Goal: Information Seeking & Learning: Learn about a topic

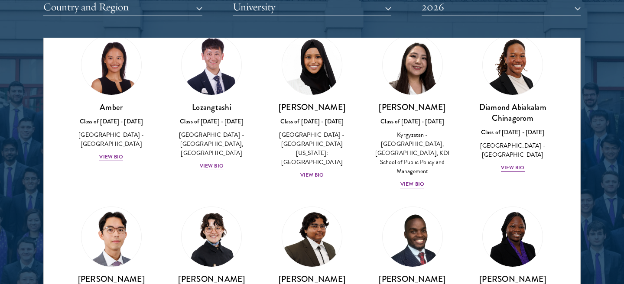
scroll to position [50, 0]
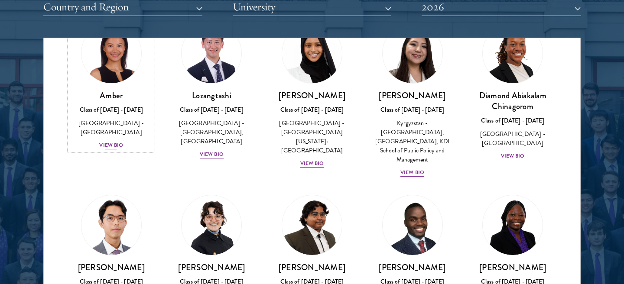
click at [108, 141] on div "View Bio" at bounding box center [111, 145] width 24 height 8
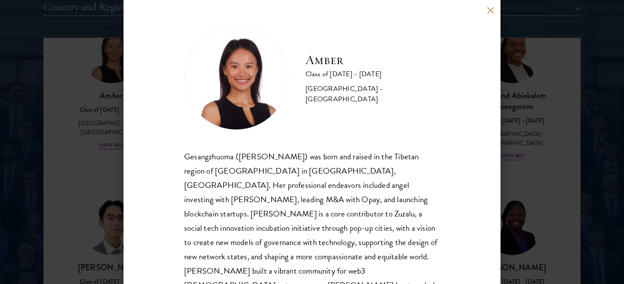
click at [521, 174] on div "Amber Class of [DATE] - [DATE] [GEOGRAPHIC_DATA] - [GEOGRAPHIC_DATA] Gesangzhuo…" at bounding box center [312, 142] width 624 height 284
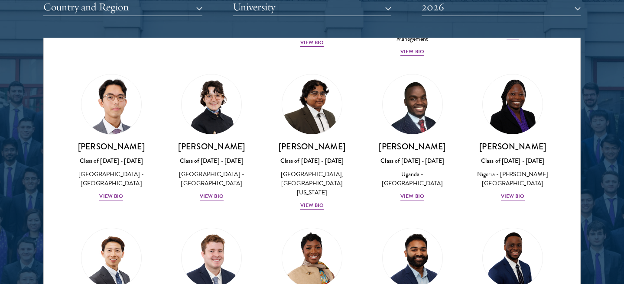
scroll to position [187, 0]
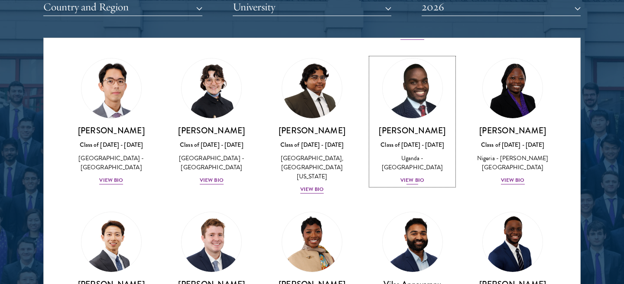
click at [415, 181] on div "View Bio" at bounding box center [412, 180] width 24 height 8
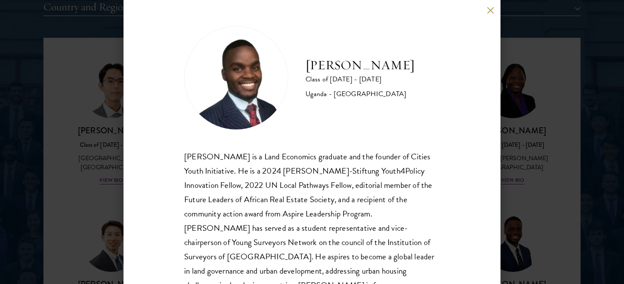
click at [489, 9] on button at bounding box center [490, 9] width 7 height 7
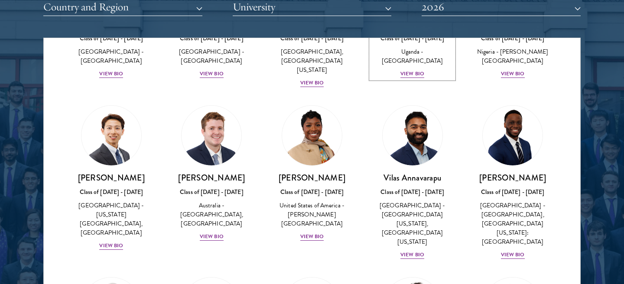
scroll to position [341, 0]
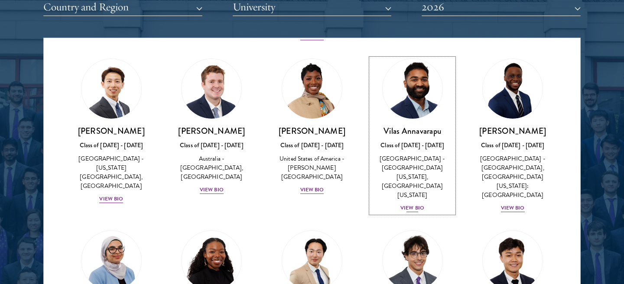
click at [422, 204] on div "View Bio" at bounding box center [412, 208] width 24 height 8
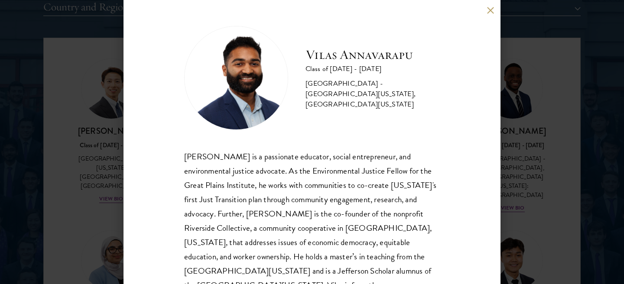
click at [490, 7] on button at bounding box center [490, 9] width 7 height 7
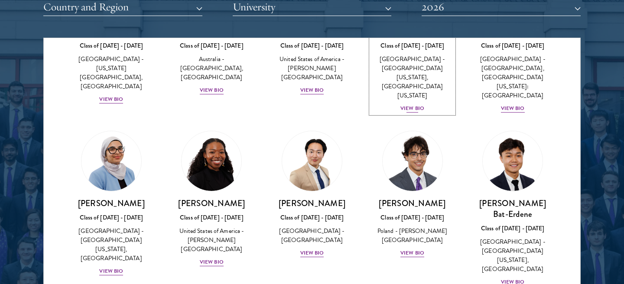
scroll to position [441, 0]
click at [219, 258] on div "View Bio" at bounding box center [212, 262] width 24 height 8
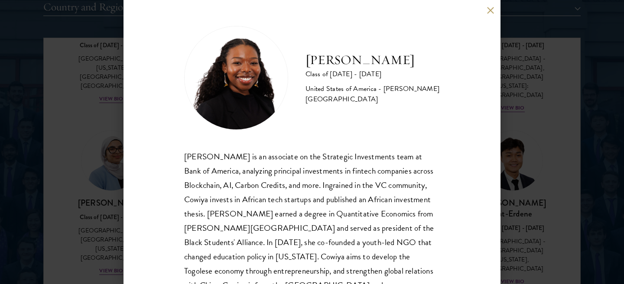
click at [489, 10] on button at bounding box center [490, 9] width 7 height 7
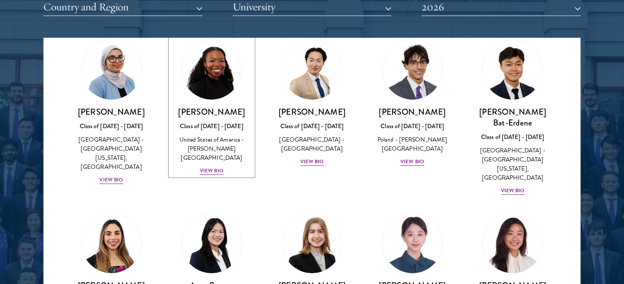
scroll to position [641, 0]
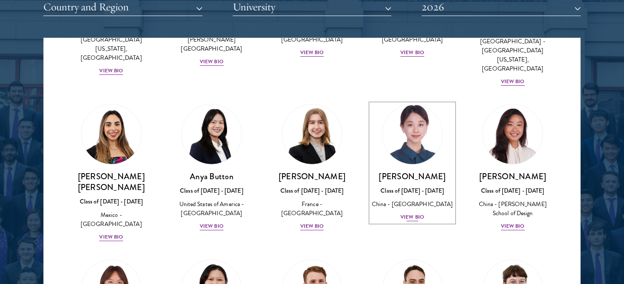
click at [412, 213] on div "View Bio" at bounding box center [412, 217] width 24 height 8
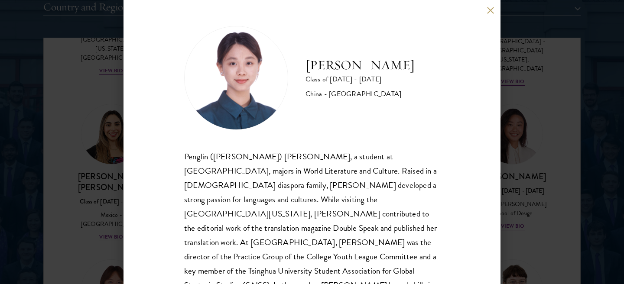
scroll to position [34, 0]
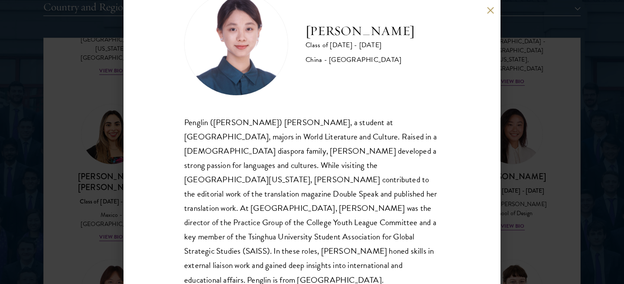
click at [120, 171] on div "[PERSON_NAME] Class of [DATE] - [DATE] [GEOGRAPHIC_DATA] - [GEOGRAPHIC_DATA] Pe…" at bounding box center [312, 142] width 624 height 284
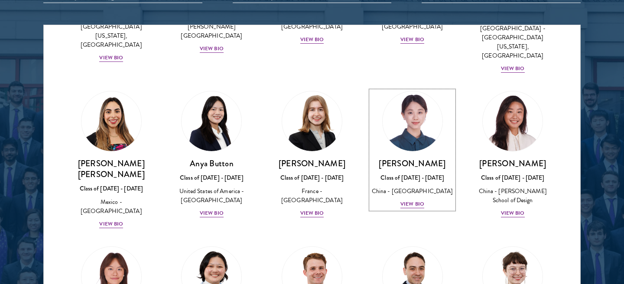
scroll to position [591, 0]
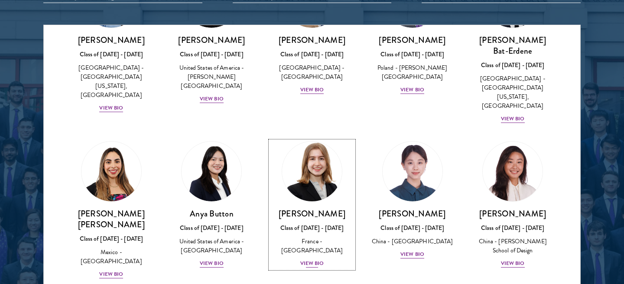
click at [314, 213] on div "[PERSON_NAME] Class of [DATE] - [DATE] [GEOGRAPHIC_DATA] - [GEOGRAPHIC_DATA] Vi…" at bounding box center [311, 238] width 83 height 60
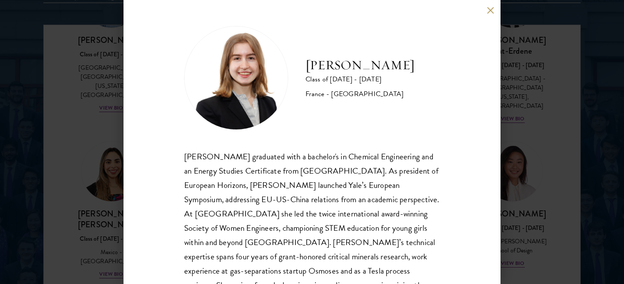
click at [113, 170] on div "[PERSON_NAME] Class of [DATE] - [DATE] [GEOGRAPHIC_DATA] - [GEOGRAPHIC_DATA] [P…" at bounding box center [312, 142] width 624 height 284
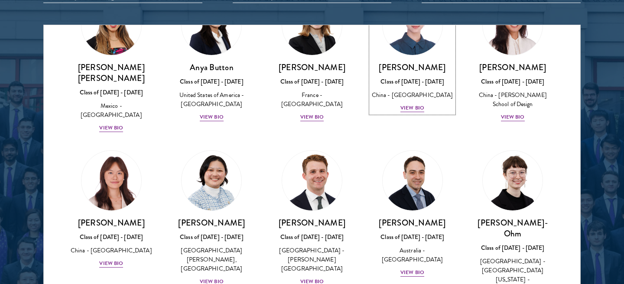
scroll to position [743, 0]
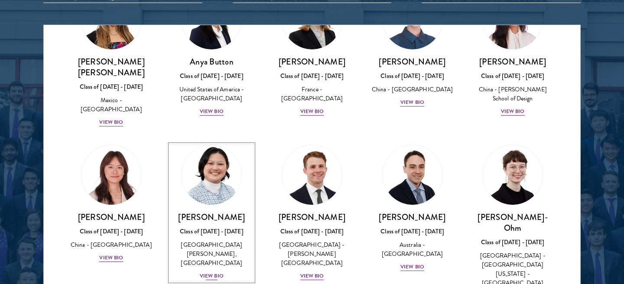
click at [213, 272] on div "View Bio" at bounding box center [212, 276] width 24 height 8
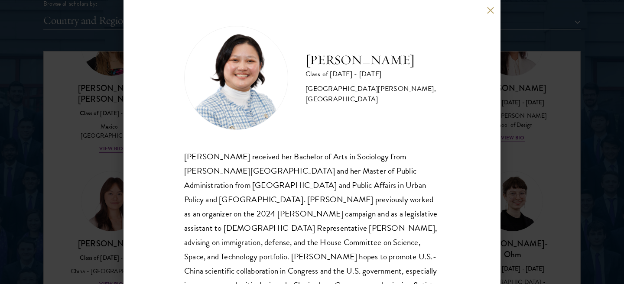
scroll to position [1093, 0]
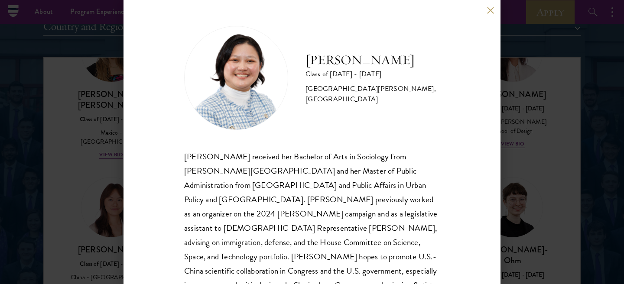
click at [494, 12] on div "[PERSON_NAME] Class of [DATE] - [DATE] [GEOGRAPHIC_DATA] - [PERSON_NAME][GEOGRA…" at bounding box center [311, 142] width 377 height 284
click at [488, 8] on button at bounding box center [490, 9] width 7 height 7
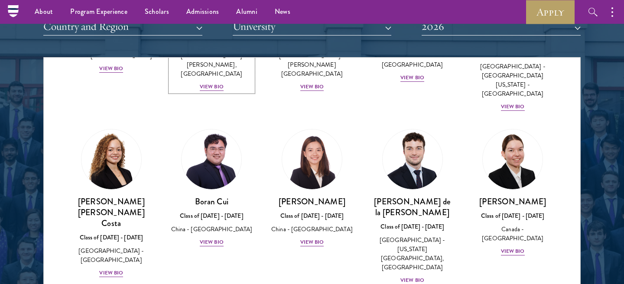
scroll to position [971, 0]
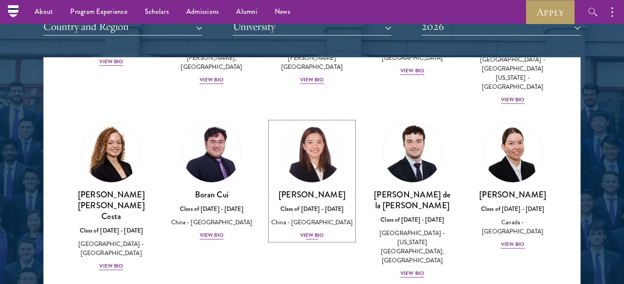
click at [312, 231] on div "View Bio" at bounding box center [312, 235] width 24 height 8
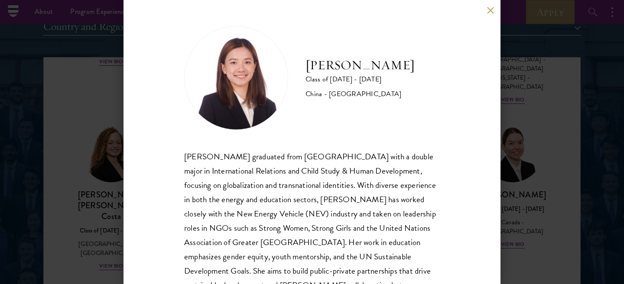
click at [490, 8] on button at bounding box center [490, 9] width 7 height 7
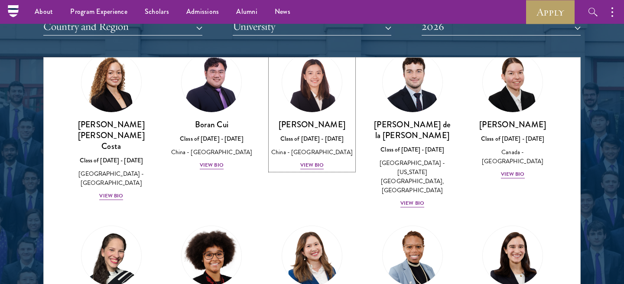
scroll to position [1052, 0]
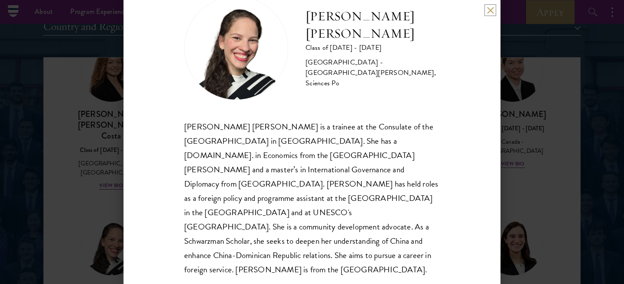
scroll to position [31, 0]
click at [105, 184] on div "[PERSON_NAME] [PERSON_NAME] Class of [DATE] - [DATE] [GEOGRAPHIC_DATA] - [GEOGR…" at bounding box center [312, 142] width 624 height 284
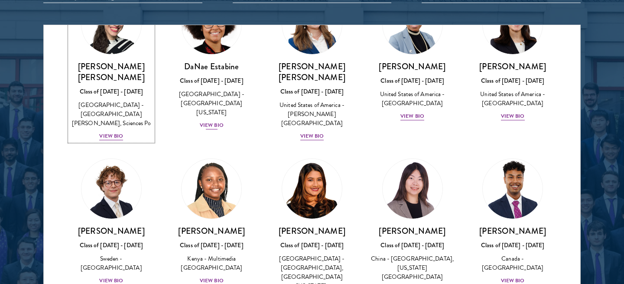
scroll to position [1244, 0]
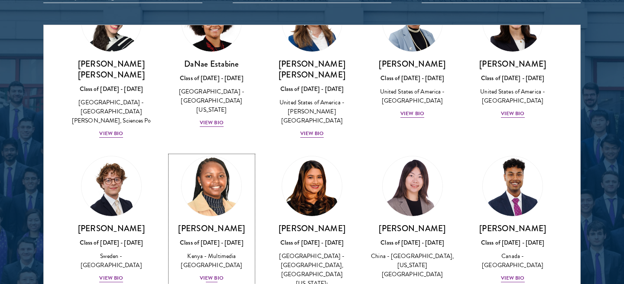
click at [208, 274] on div "View Bio" at bounding box center [212, 278] width 24 height 8
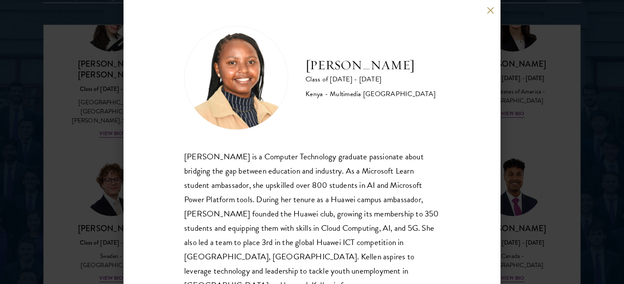
click at [123, 99] on div "[PERSON_NAME] Class of [DATE] - [DATE] [GEOGRAPHIC_DATA] - Multimedia [GEOGRAPH…" at bounding box center [312, 142] width 624 height 284
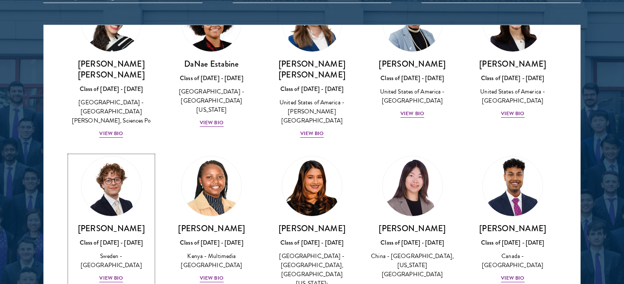
click at [111, 156] on img at bounding box center [111, 186] width 60 height 60
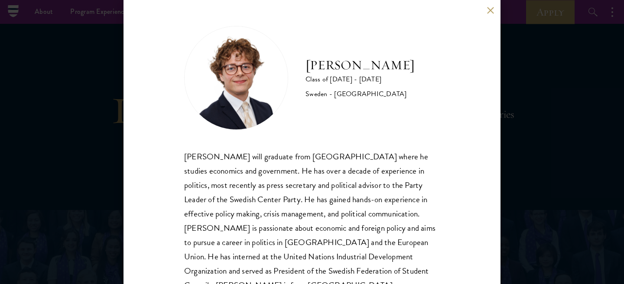
scroll to position [661, 0]
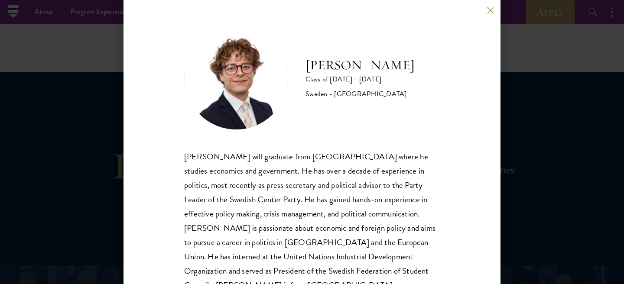
click at [97, 105] on div "[PERSON_NAME] Class of [DATE] - [DATE] [GEOGRAPHIC_DATA] - [GEOGRAPHIC_DATA] [P…" at bounding box center [312, 142] width 624 height 284
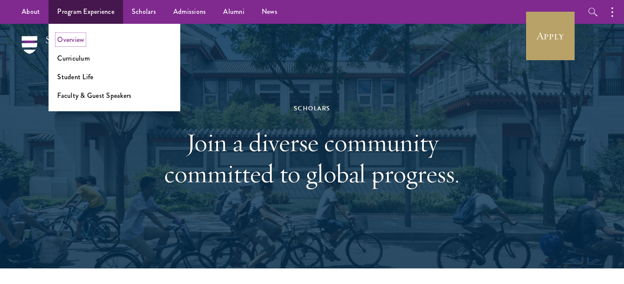
click at [79, 39] on link "Overview" at bounding box center [70, 40] width 27 height 10
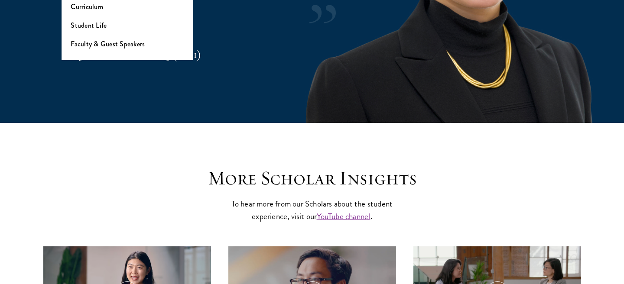
scroll to position [2278, 0]
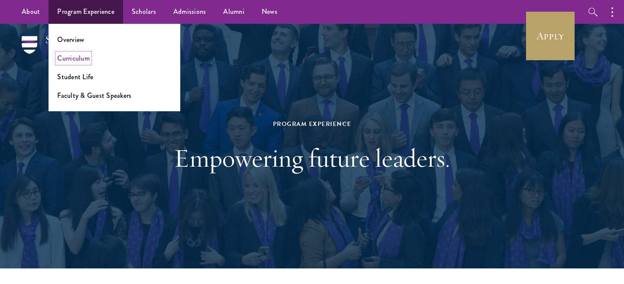
click at [82, 61] on link "Curriculum" at bounding box center [73, 58] width 32 height 10
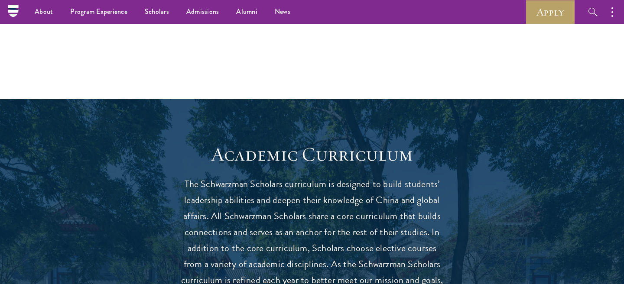
scroll to position [461, 0]
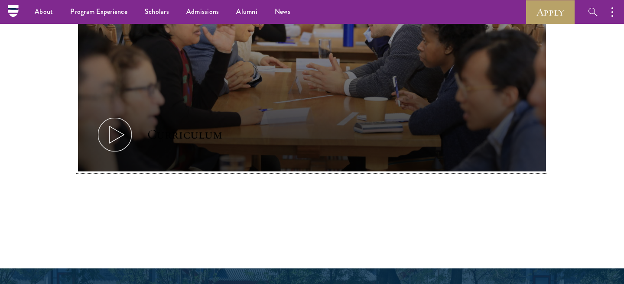
click at [243, 163] on button "Curriculum" at bounding box center [312, 40] width 468 height 263
